Goal: Book appointment/travel/reservation

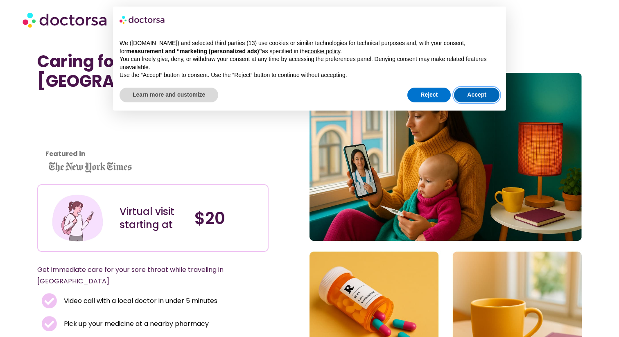
click at [481, 93] on button "Accept" at bounding box center [476, 95] width 45 height 15
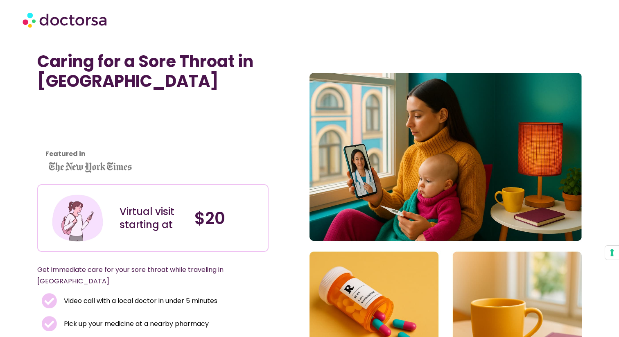
click at [220, 220] on h4 "$20" at bounding box center [228, 219] width 67 height 20
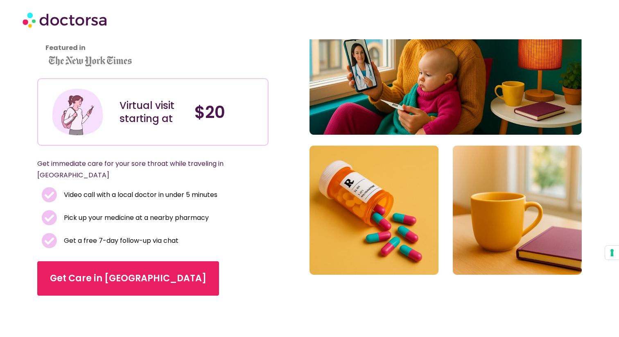
scroll to position [111, 0]
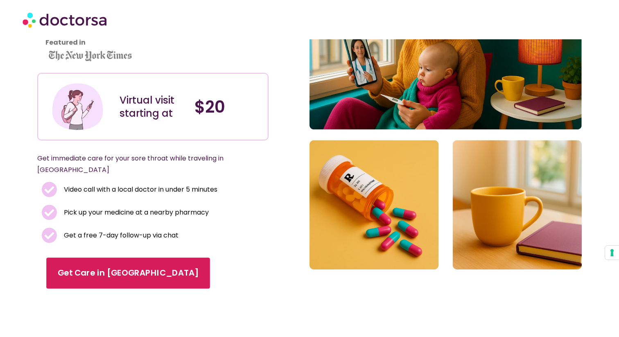
click at [99, 268] on span "Get Care in Bali" at bounding box center [128, 274] width 141 height 12
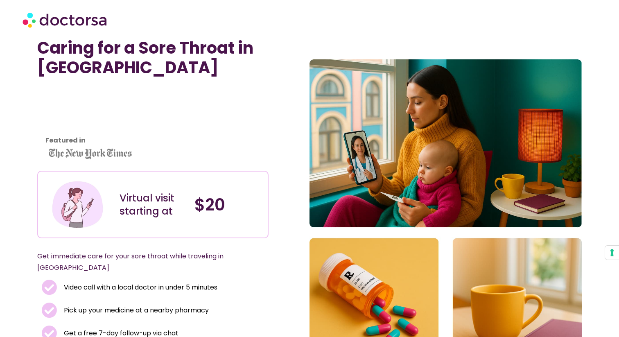
scroll to position [0, 0]
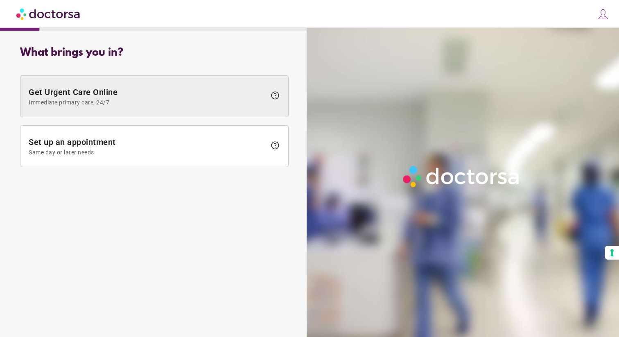
click at [189, 99] on span "Immediate primary care, 24/7" at bounding box center [148, 102] width 238 height 7
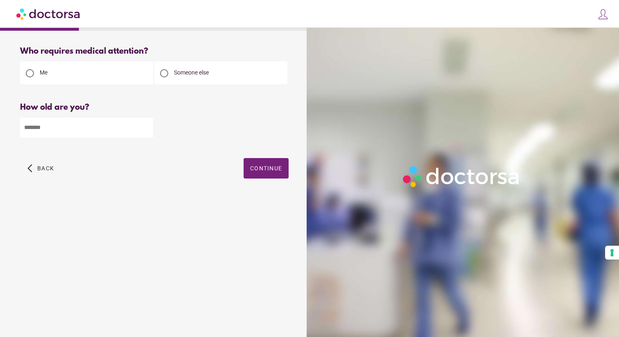
click at [121, 128] on input "number" at bounding box center [86, 128] width 133 height 20
click at [46, 170] on span "Back" at bounding box center [45, 168] width 17 height 7
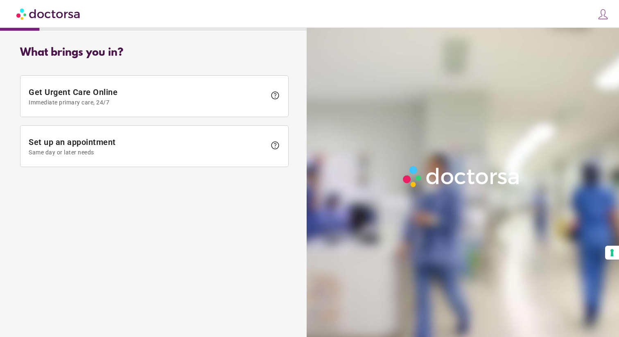
click at [46, 170] on div "Get Urgent Care Online Immediate primary care, 24/7 help Set up an appointment …" at bounding box center [154, 121] width 269 height 100
